Goal: Navigation & Orientation: Find specific page/section

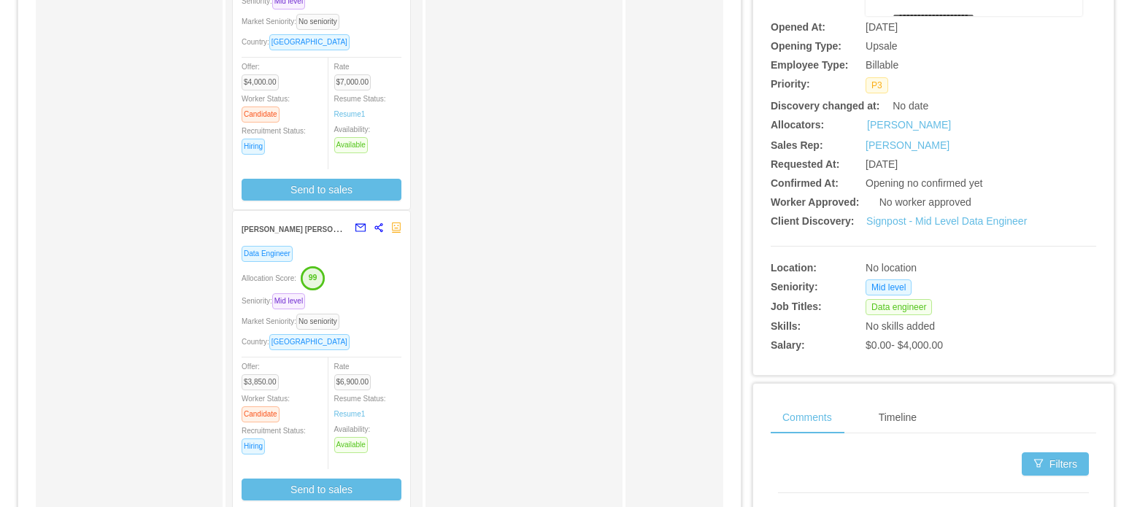
scroll to position [271, 0]
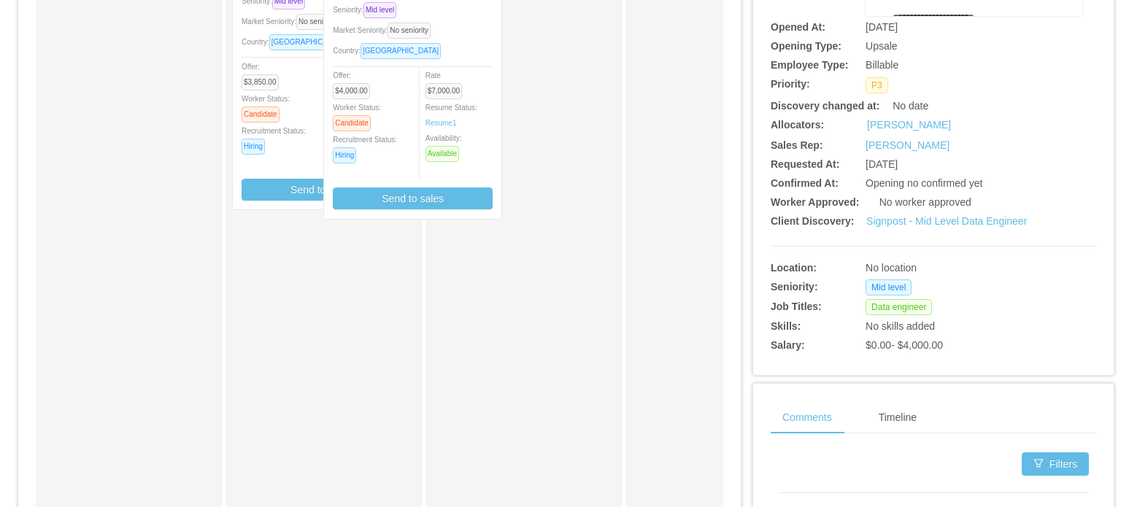
drag, startPoint x: 396, startPoint y: 147, endPoint x: 488, endPoint y: 156, distance: 92.4
click at [488, 156] on div "Applied Julio Cesar de Magalhaes Silva Big Data Engineer Data Engineer Seniorit…" at bounding box center [379, 254] width 687 height 741
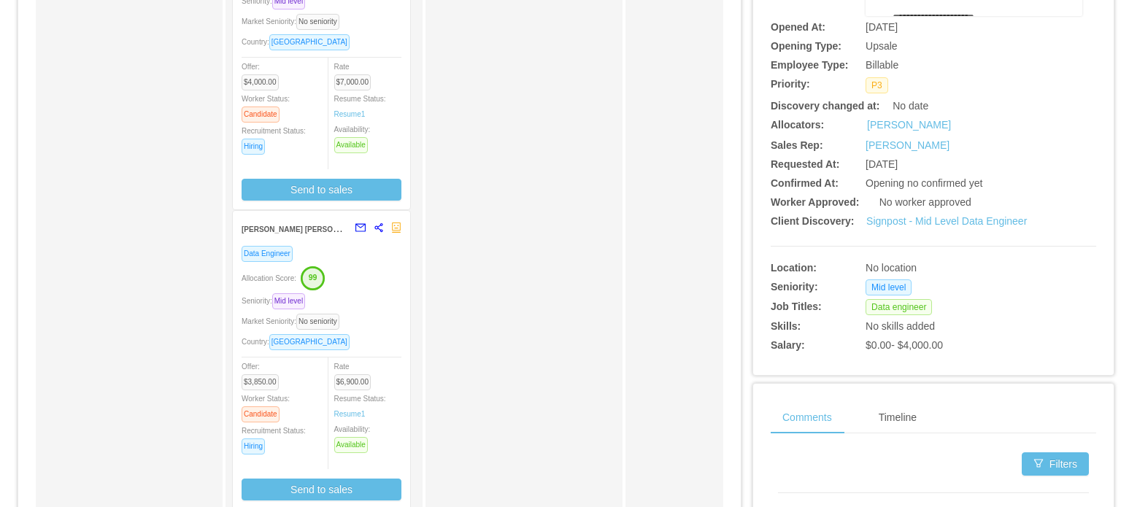
click at [488, 156] on div "Waiting for Client Approval" at bounding box center [534, 249] width 204 height 717
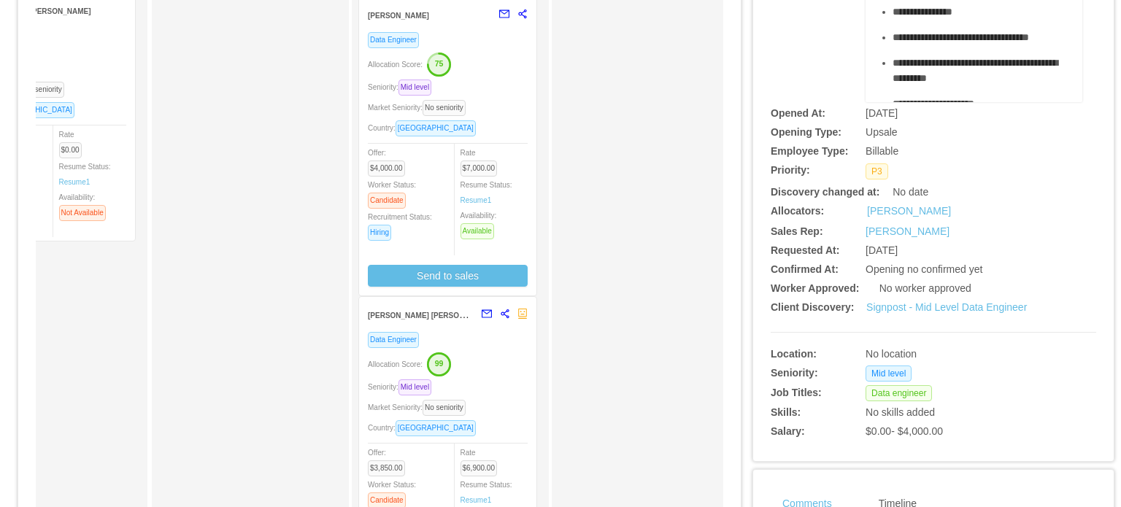
scroll to position [0, 0]
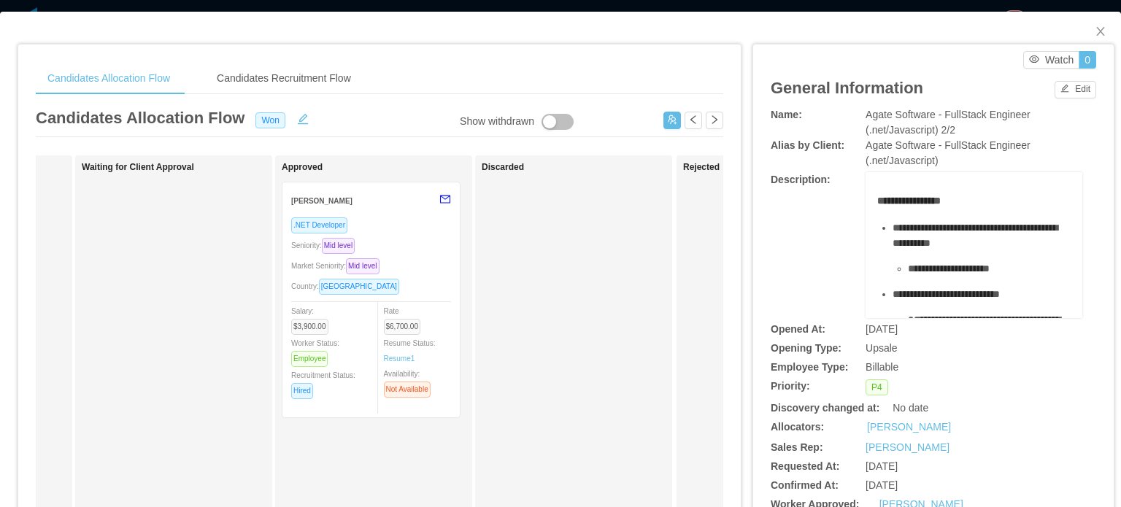
scroll to position [0, 575]
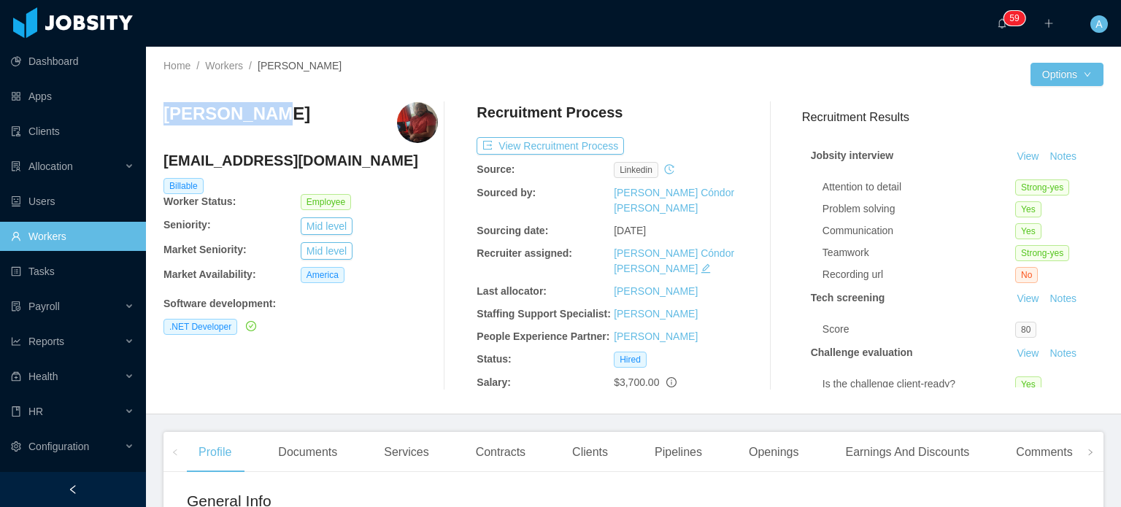
drag, startPoint x: 271, startPoint y: 112, endPoint x: 149, endPoint y: 119, distance: 122.8
click at [149, 119] on div "Home / Workers / [PERSON_NAME] / Options [PERSON_NAME] [PERSON_NAME][EMAIL_ADDR…" at bounding box center [633, 231] width 975 height 368
copy h3 "[PERSON_NAME]"
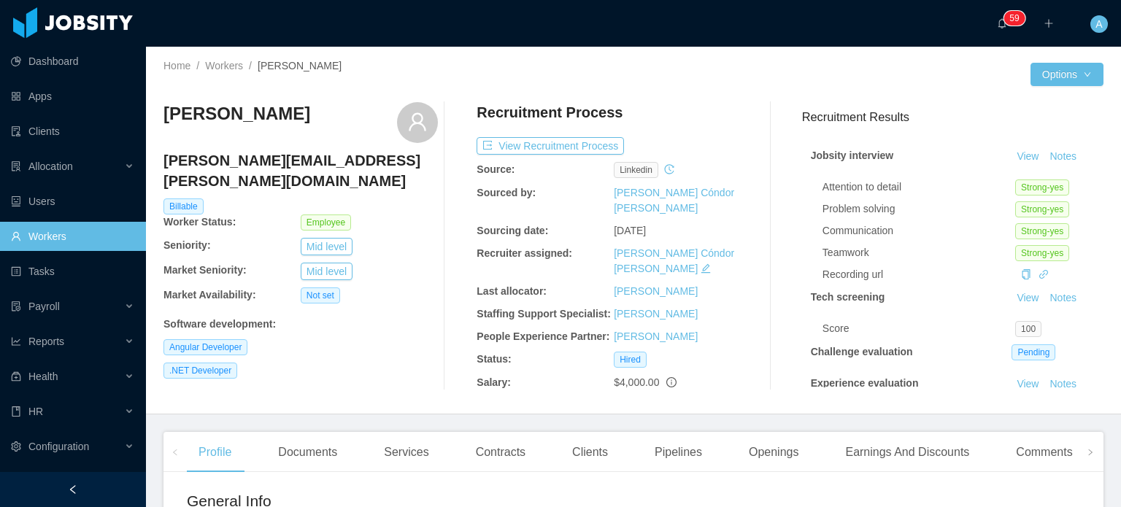
click at [342, 99] on div "Gabriel Corrêa gabriel.correa@jobsity.com Billable Worker Status: Employee Seni…" at bounding box center [633, 246] width 940 height 312
